Goal: Check status: Check status

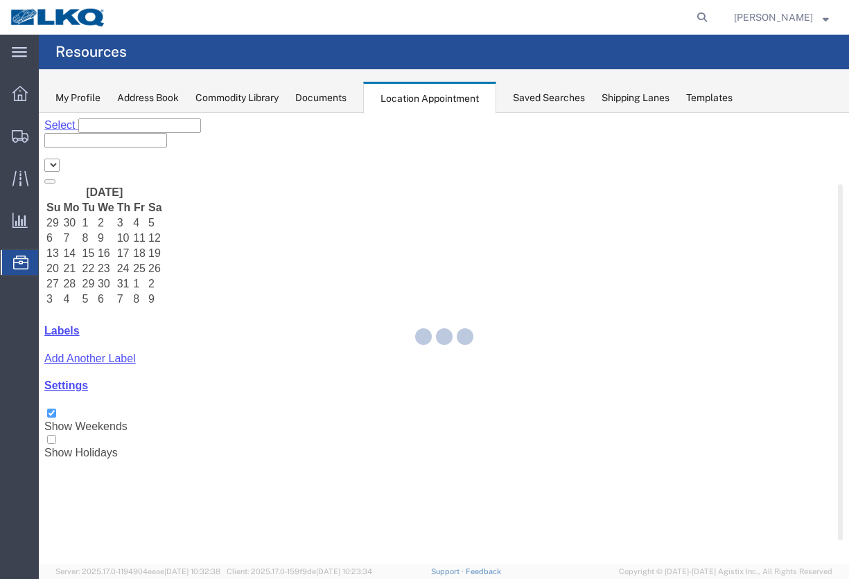
select select "28711"
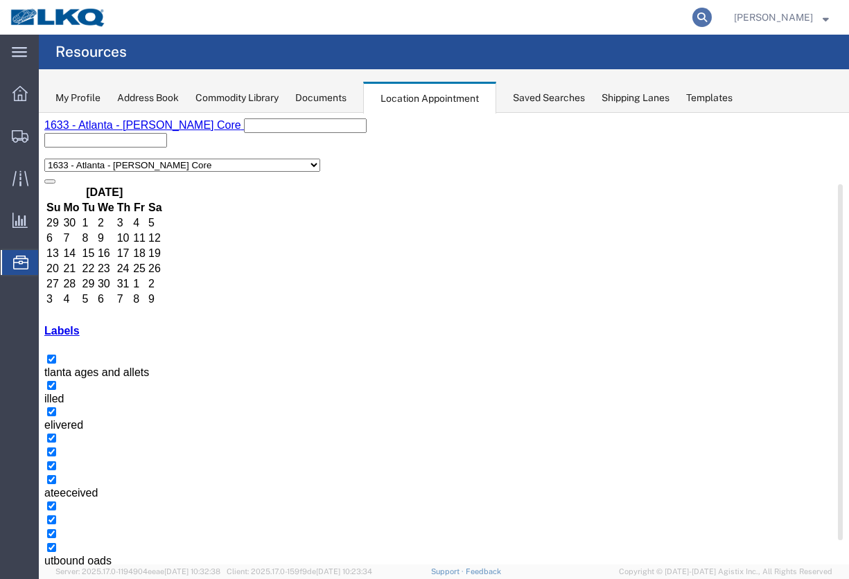
click at [711, 23] on icon at bounding box center [701, 17] width 19 height 19
paste input "56551455"
type input "56551455"
click at [711, 19] on icon at bounding box center [701, 17] width 19 height 19
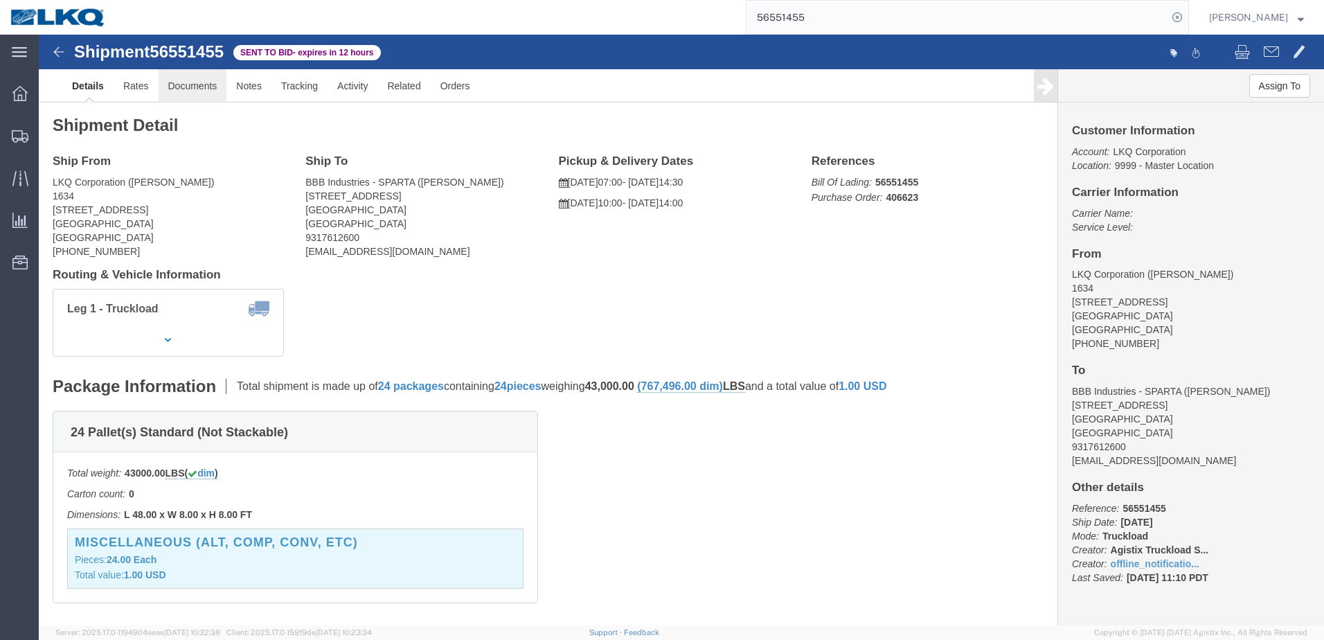
click link "Documents"
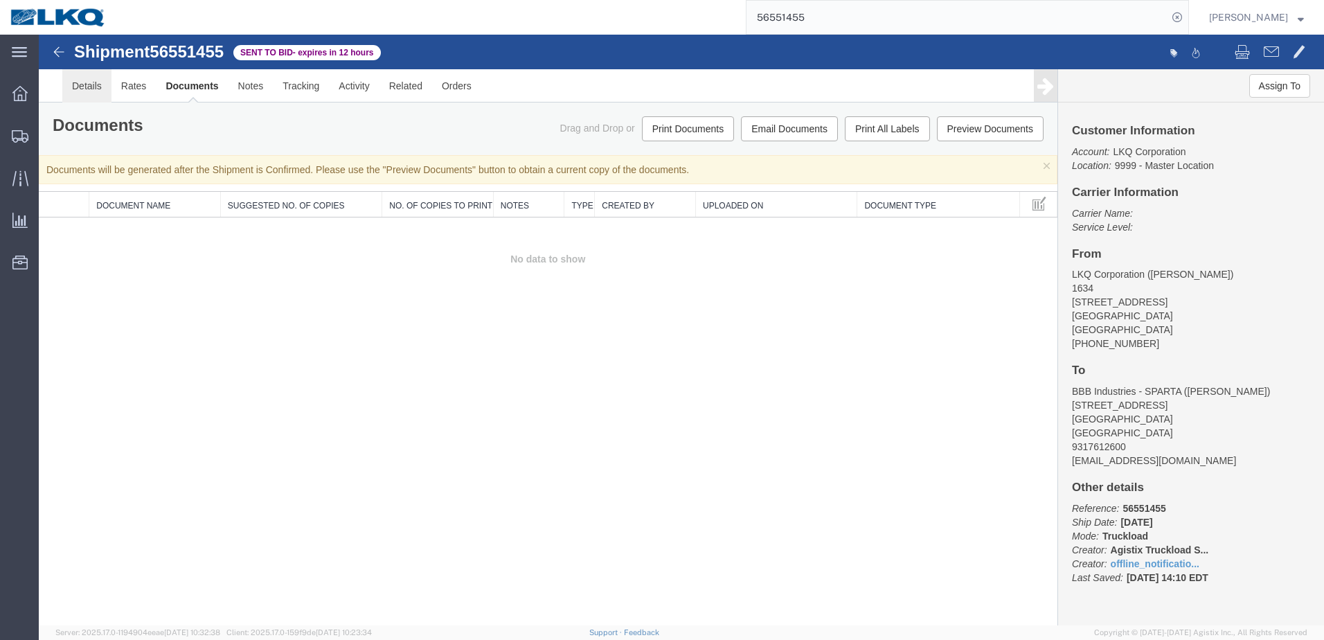
click at [94, 88] on link "Details" at bounding box center [86, 85] width 49 height 33
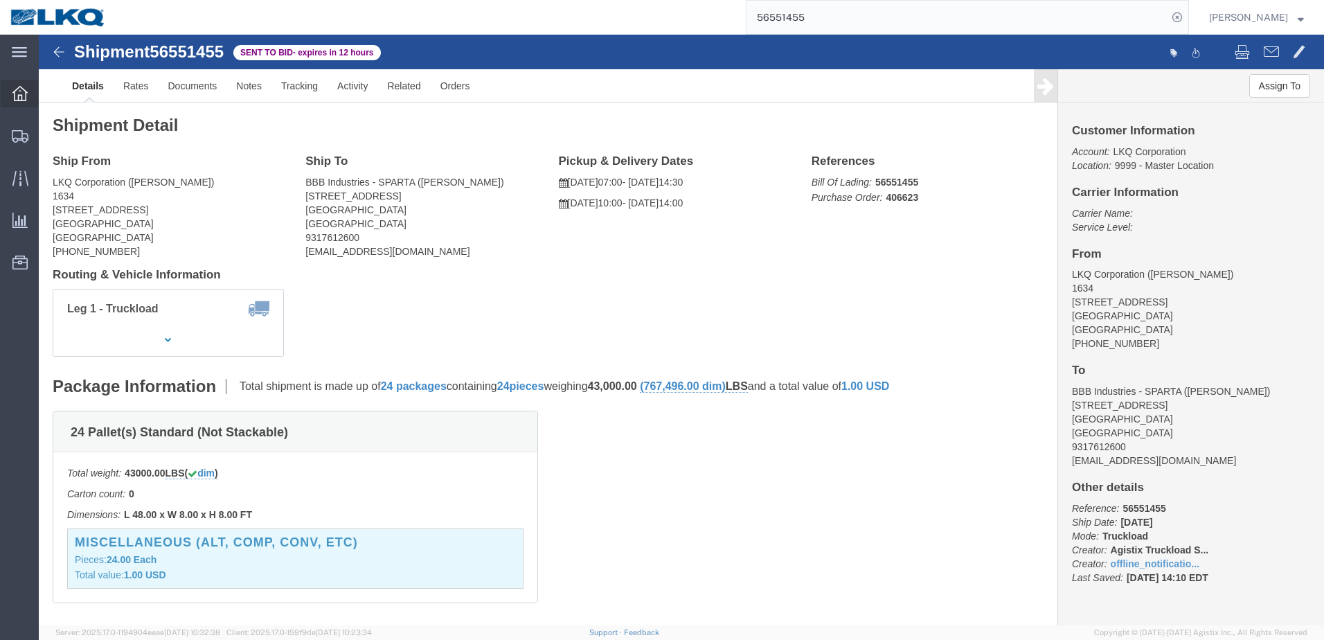
click at [30, 92] on div at bounding box center [20, 94] width 39 height 28
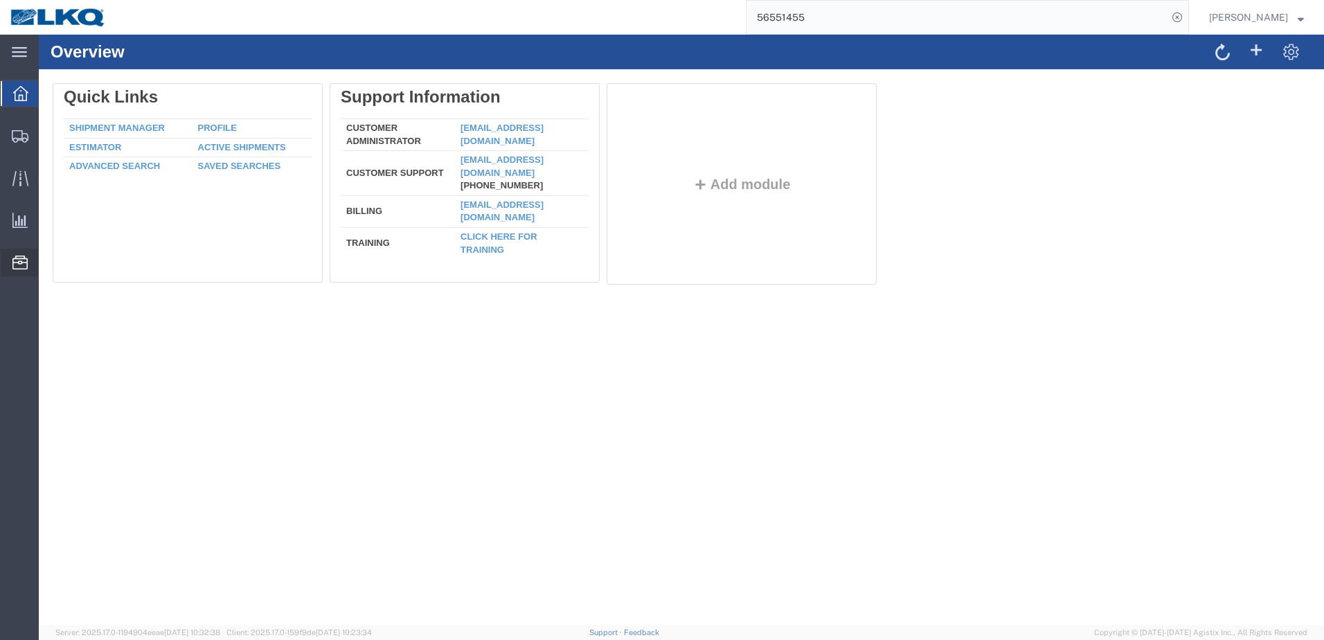
click at [0, 0] on span "Location Appointment" at bounding box center [0, 0] width 0 height 0
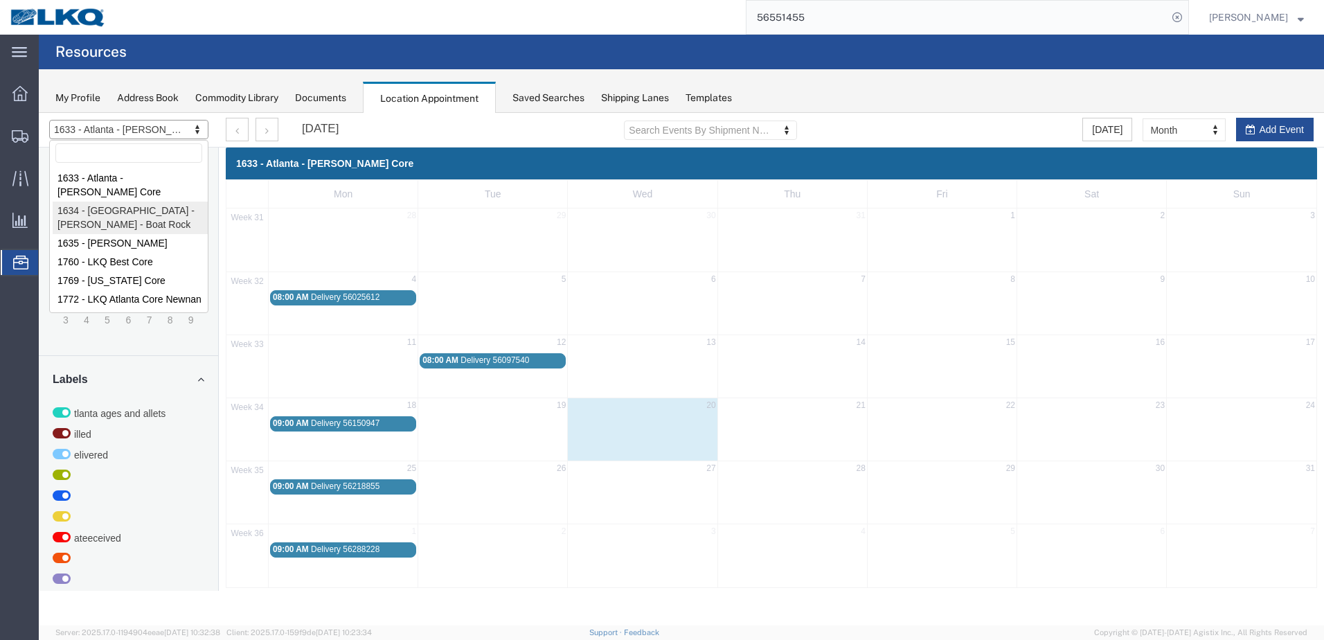
select select "28712"
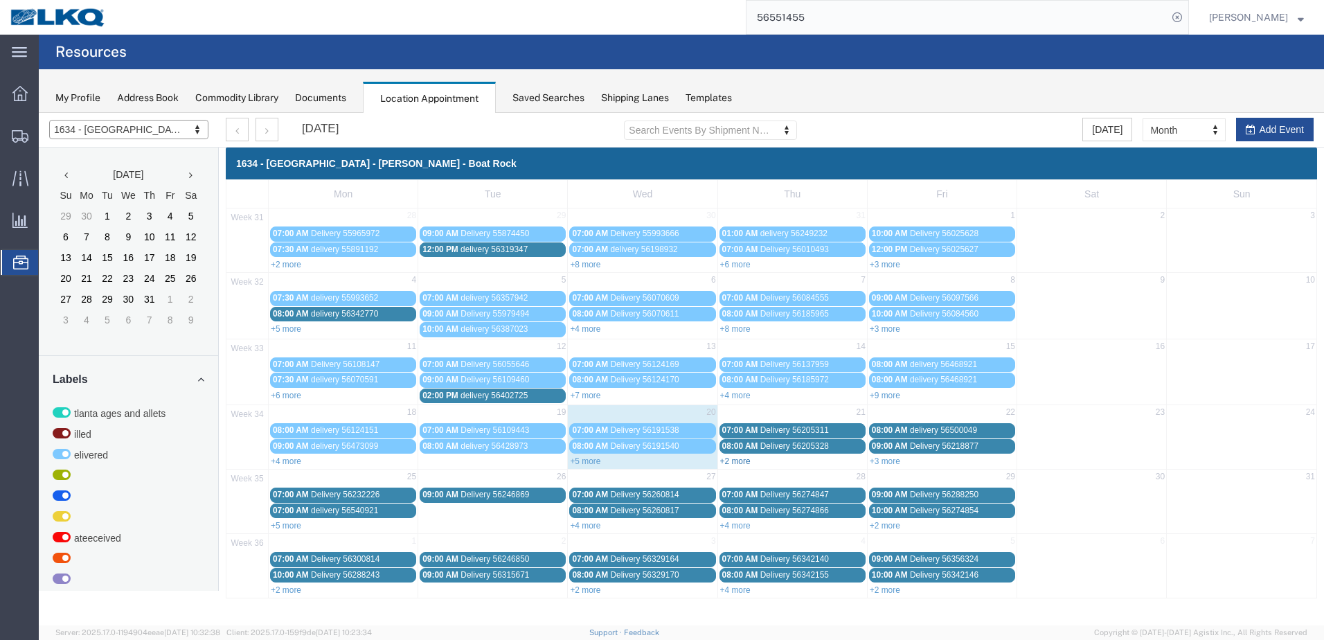
click at [729, 461] on link "+2 more" at bounding box center [735, 461] width 30 height 10
